Goal: Use online tool/utility: Use online tool/utility

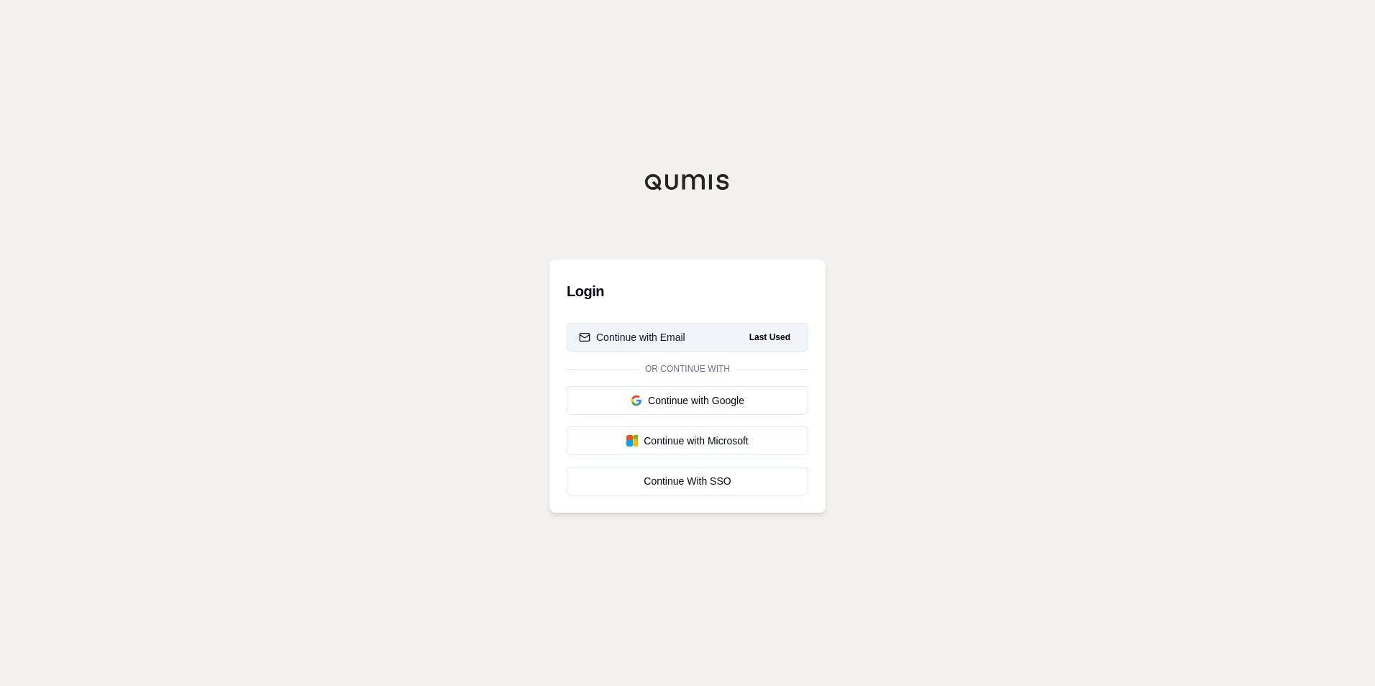
click at [670, 337] on div "Continue with Email" at bounding box center [632, 337] width 106 height 14
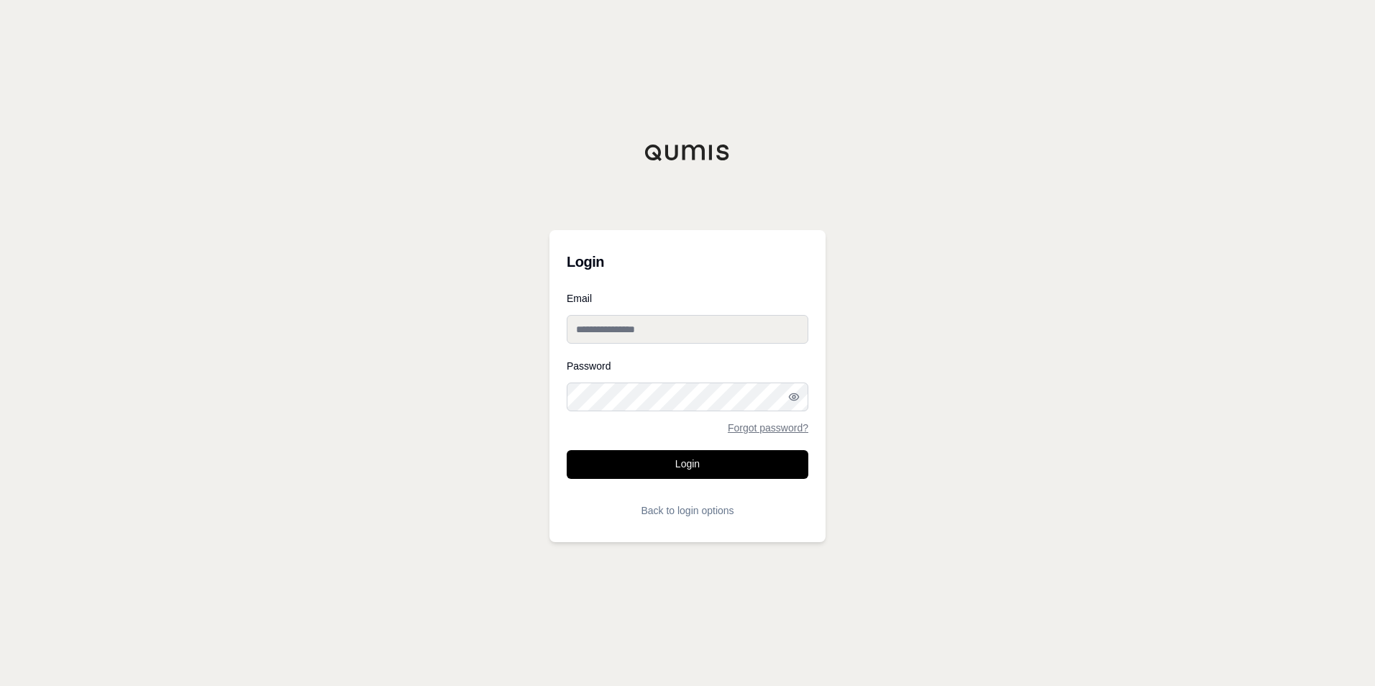
type input "**********"
click at [735, 455] on button "Login" at bounding box center [688, 464] width 242 height 29
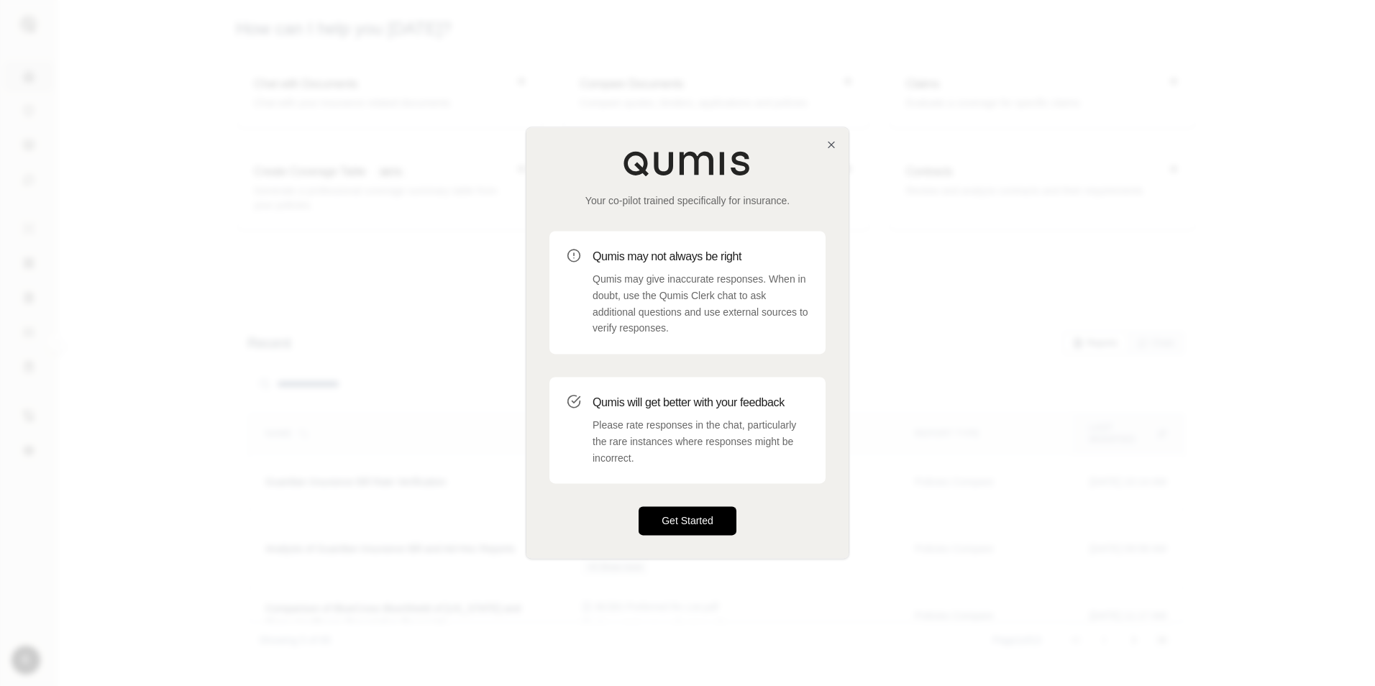
click at [680, 519] on button "Get Started" at bounding box center [688, 521] width 98 height 29
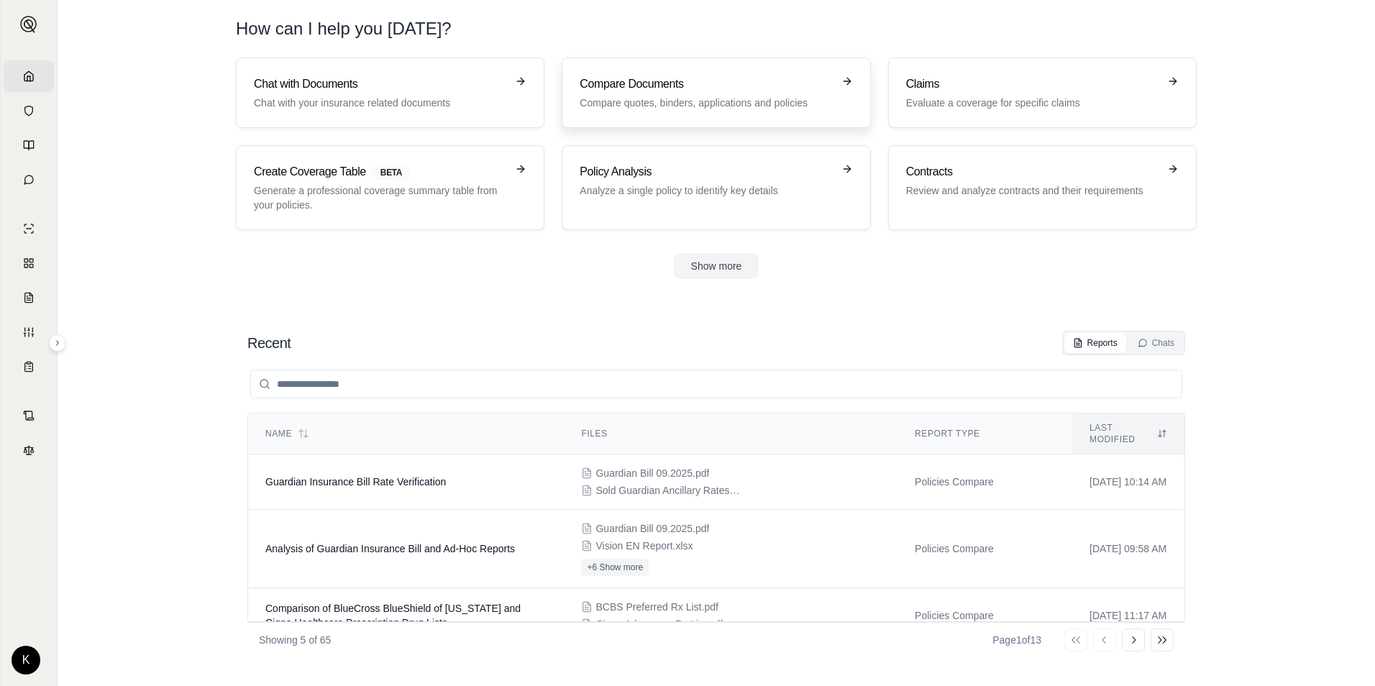
click at [637, 80] on h3 "Compare Documents" at bounding box center [706, 84] width 252 height 17
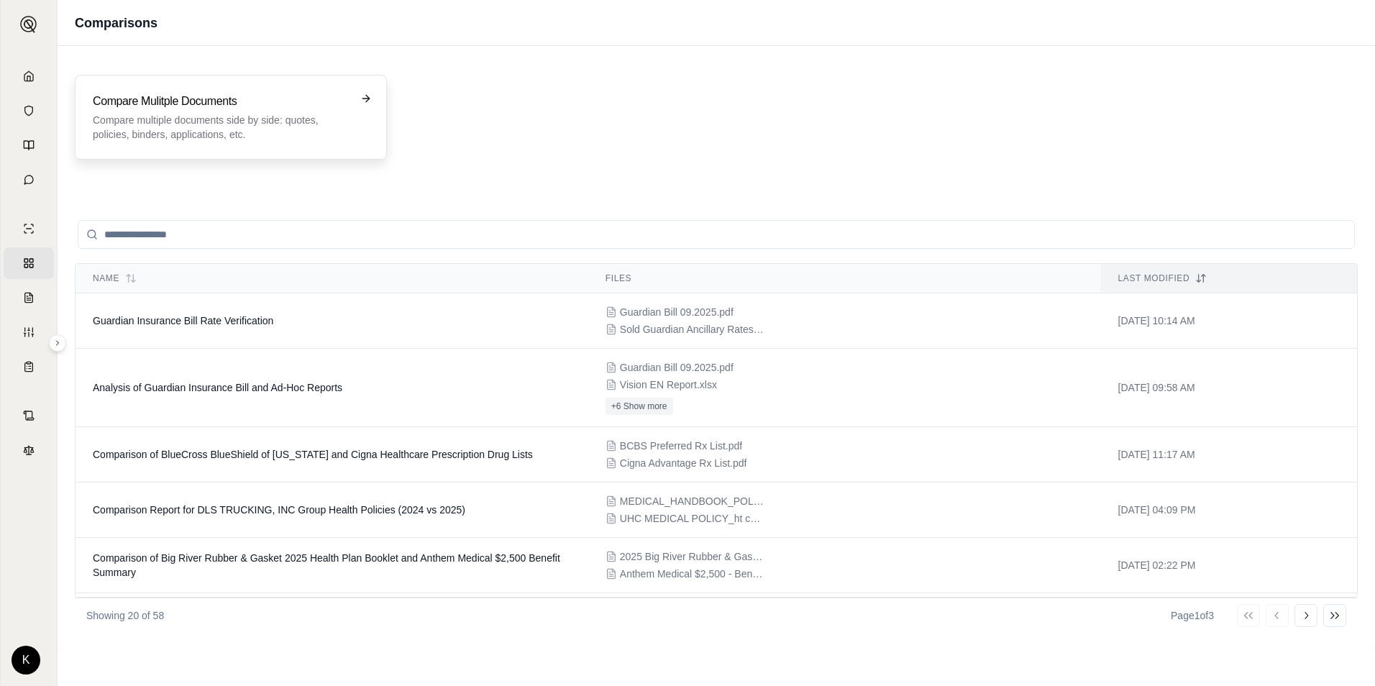
click at [368, 97] on icon at bounding box center [368, 98] width 4 height 6
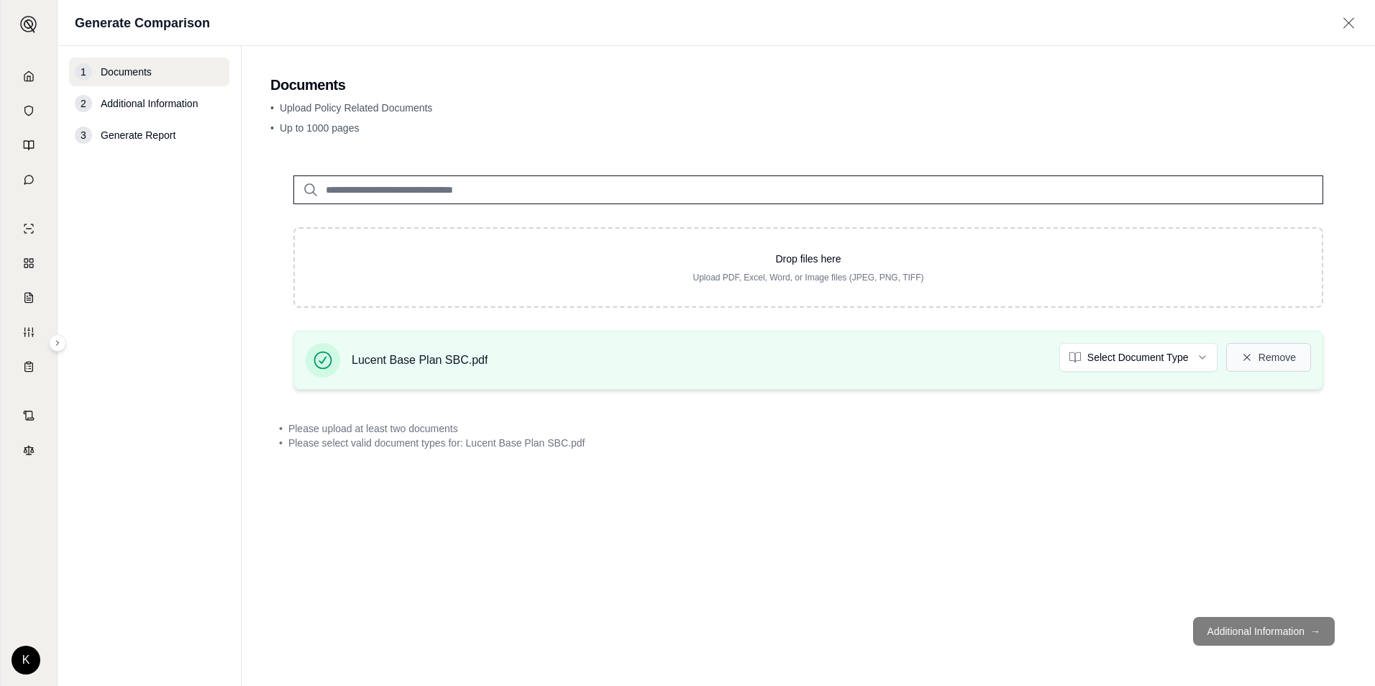
click at [1286, 357] on button "Remove" at bounding box center [1268, 357] width 85 height 29
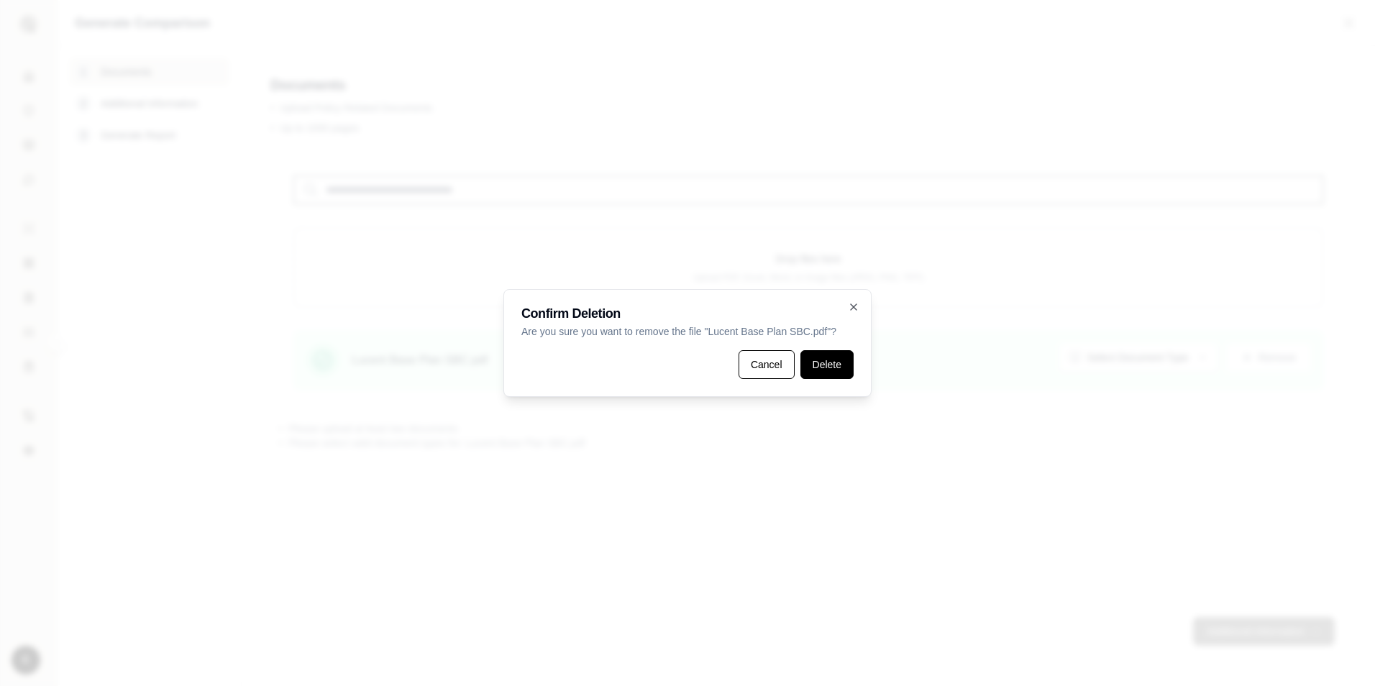
click at [816, 370] on button "Delete" at bounding box center [827, 364] width 53 height 29
